Goal: Check status: Check status

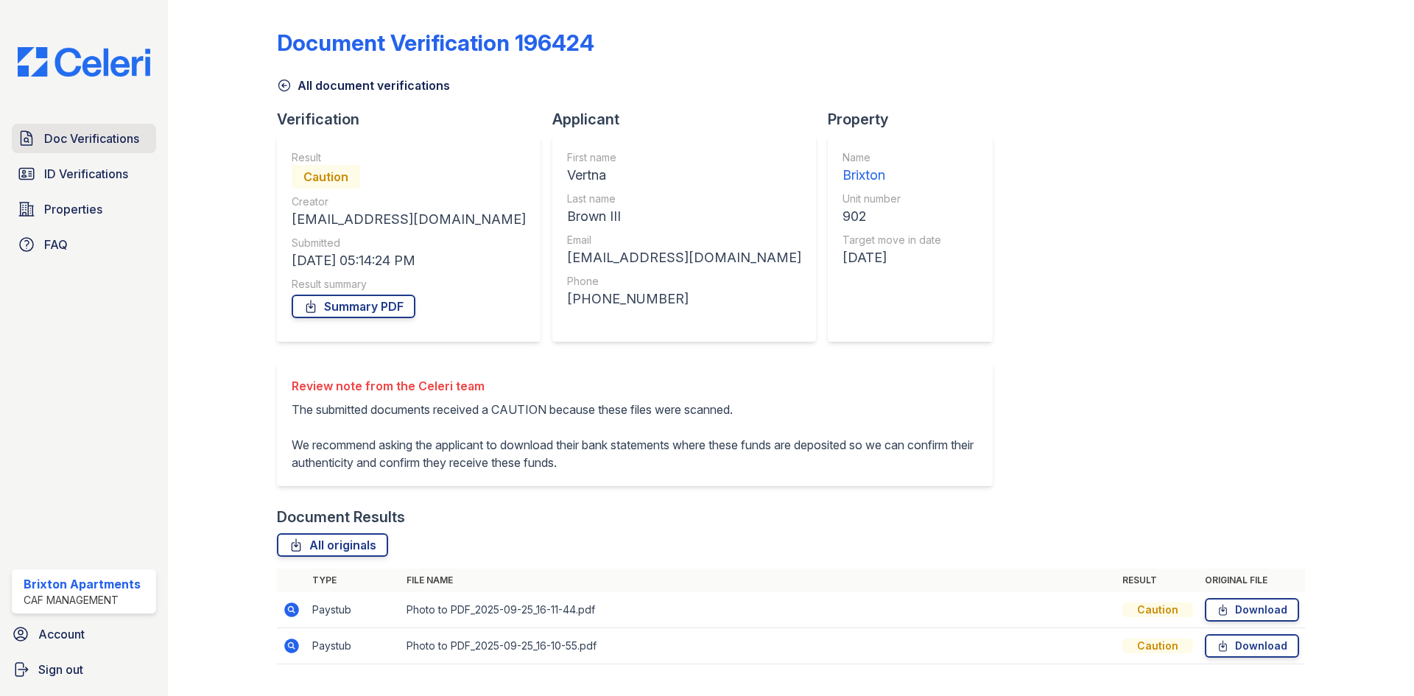
click at [62, 141] on span "Doc Verifications" at bounding box center [91, 139] width 95 height 18
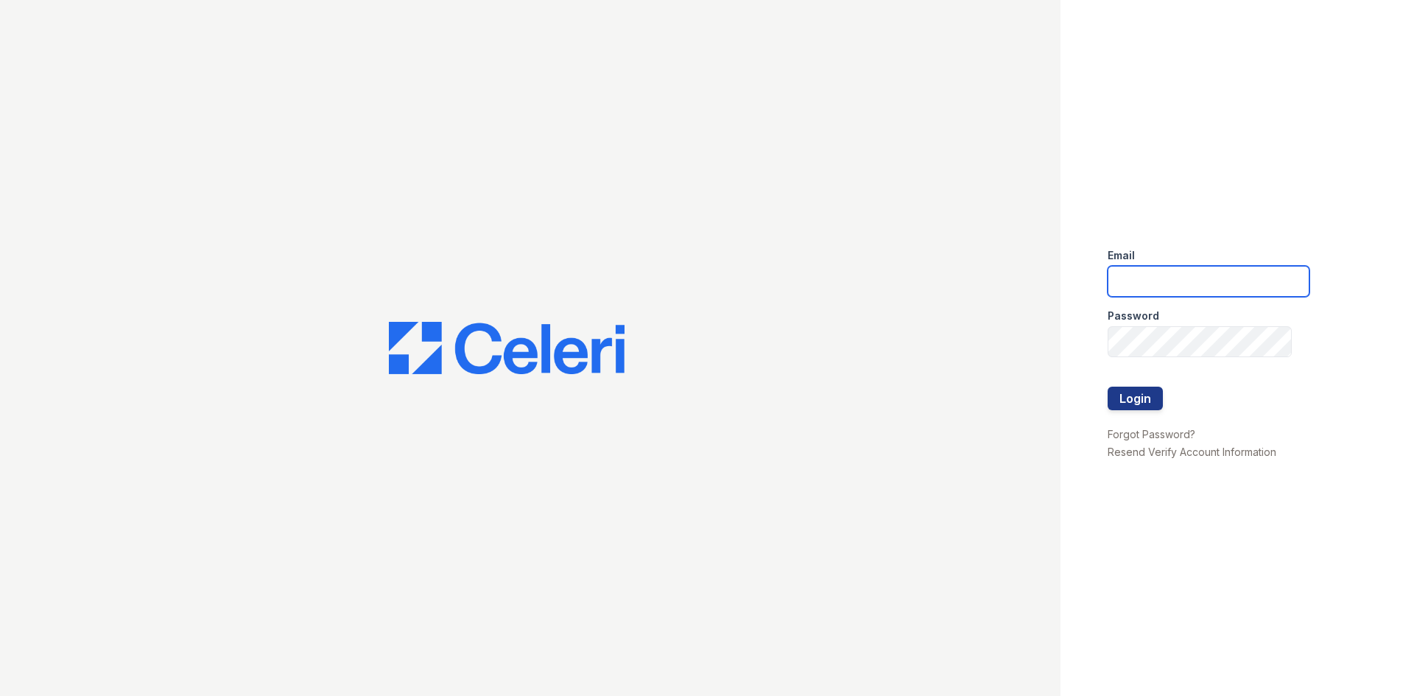
type input "brixton.pm@cafmanagement.com"
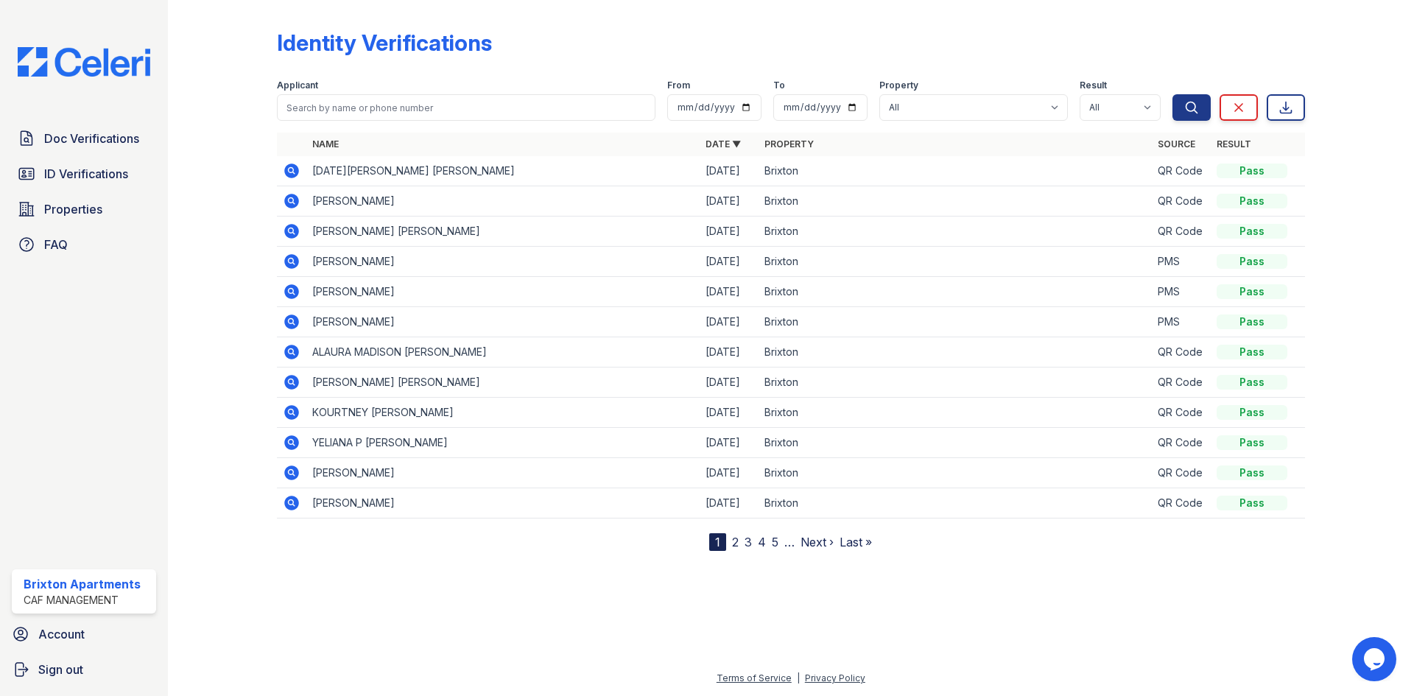
click at [287, 264] on icon at bounding box center [291, 261] width 15 height 15
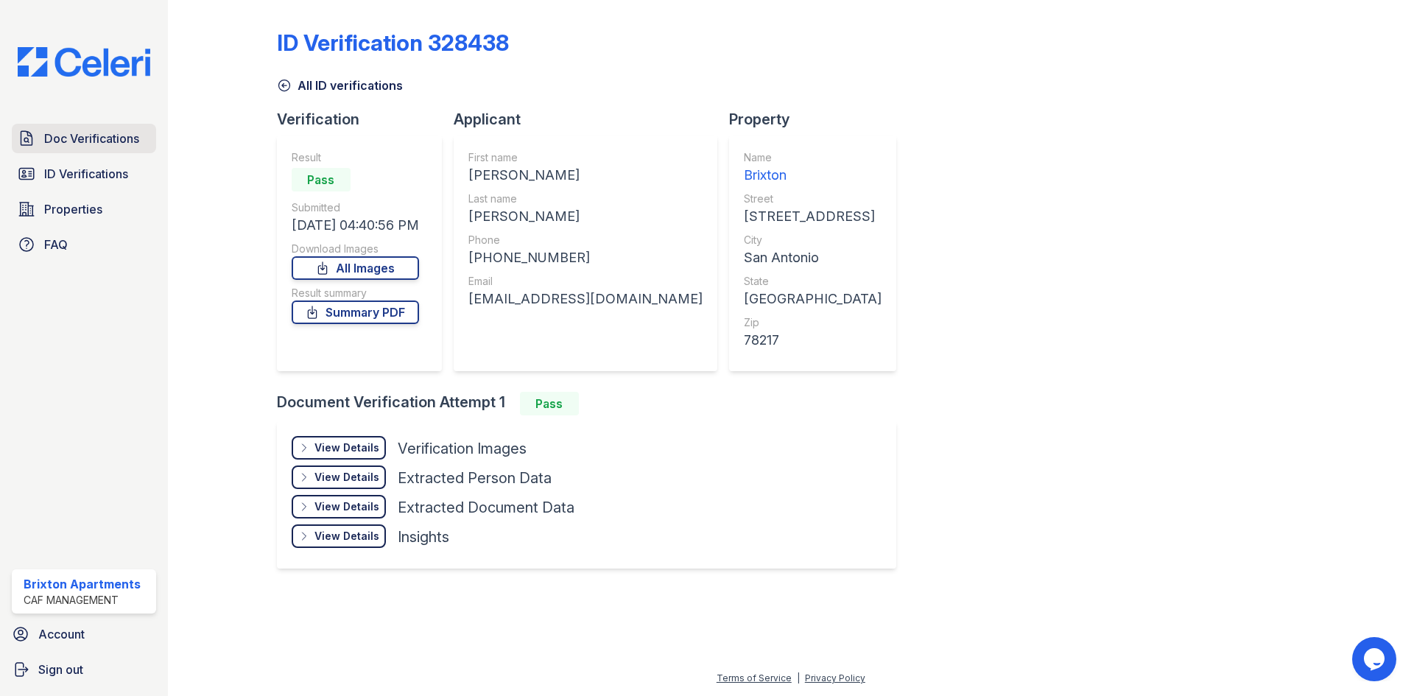
click at [40, 137] on link "Doc Verifications" at bounding box center [84, 138] width 144 height 29
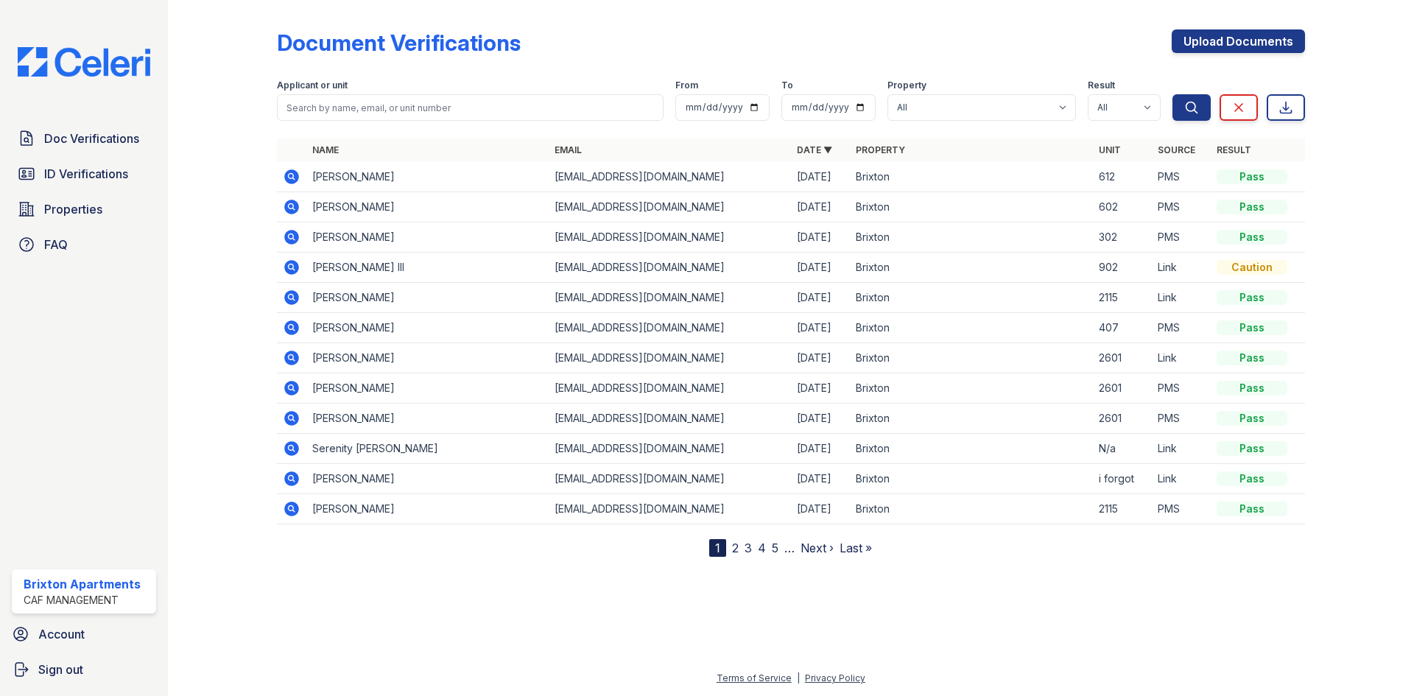
click at [296, 177] on icon at bounding box center [291, 176] width 15 height 15
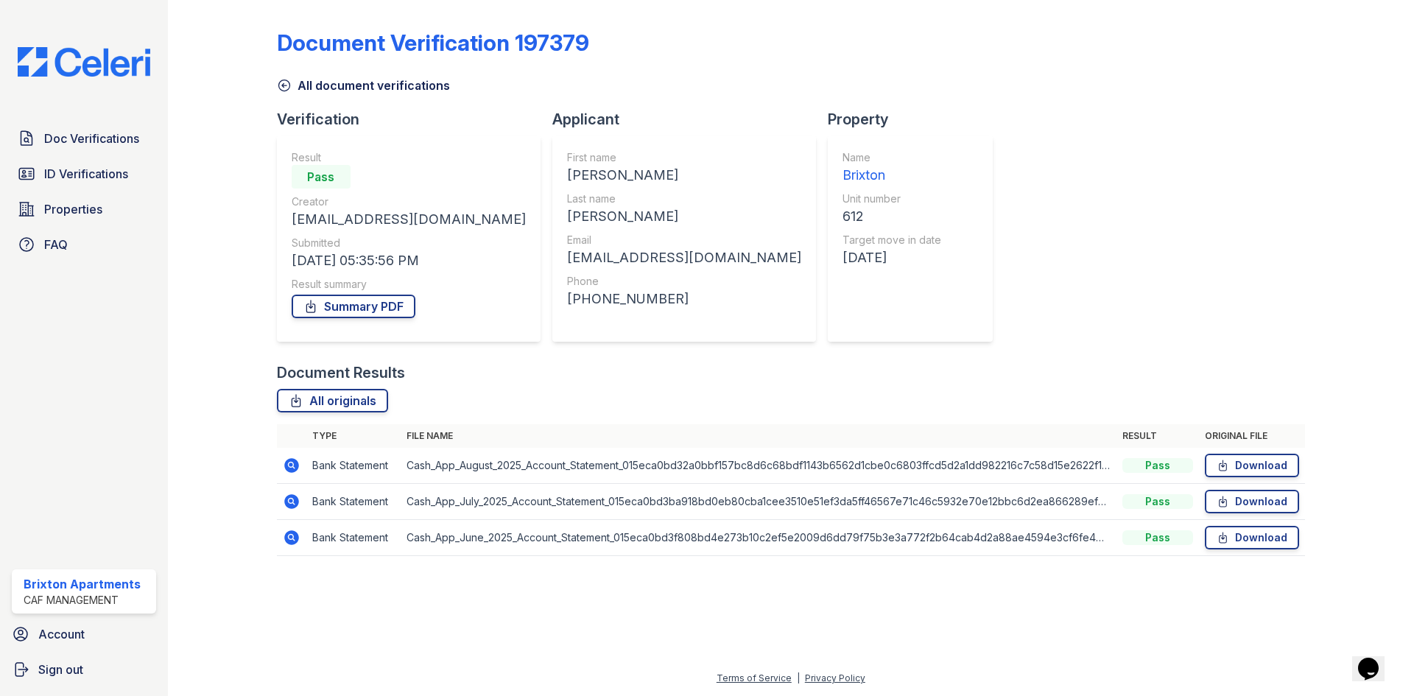
click at [283, 91] on icon at bounding box center [283, 85] width 11 height 11
